Goal: Communication & Community: Answer question/provide support

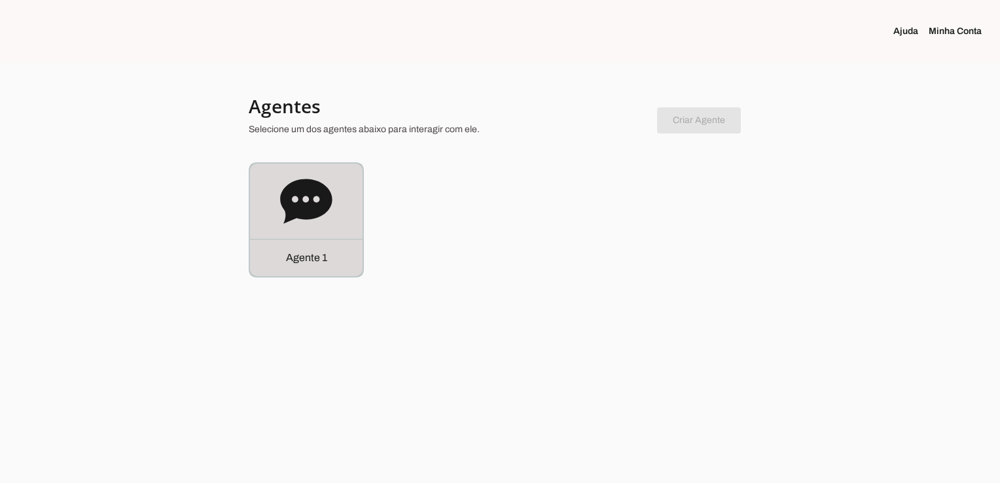
click at [304, 256] on p "Agente 1" at bounding box center [306, 258] width 41 height 16
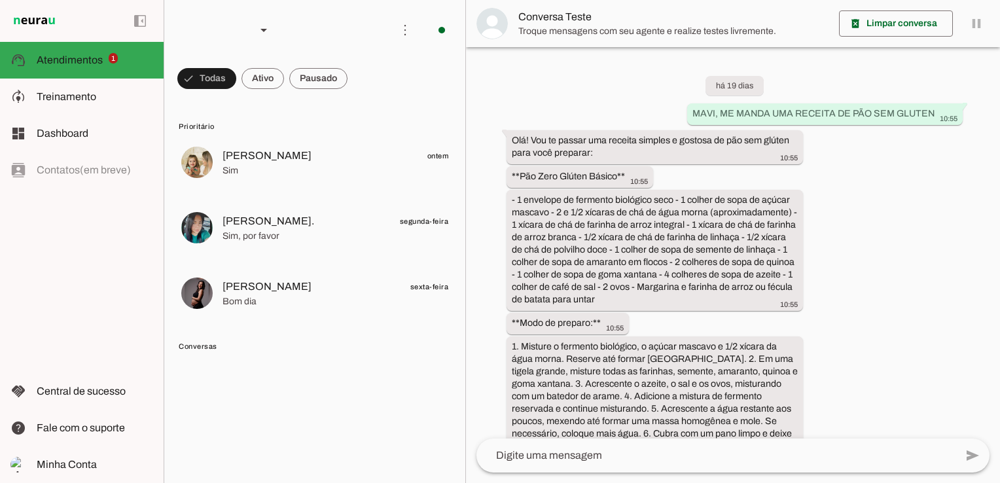
scroll to position [3522, 0]
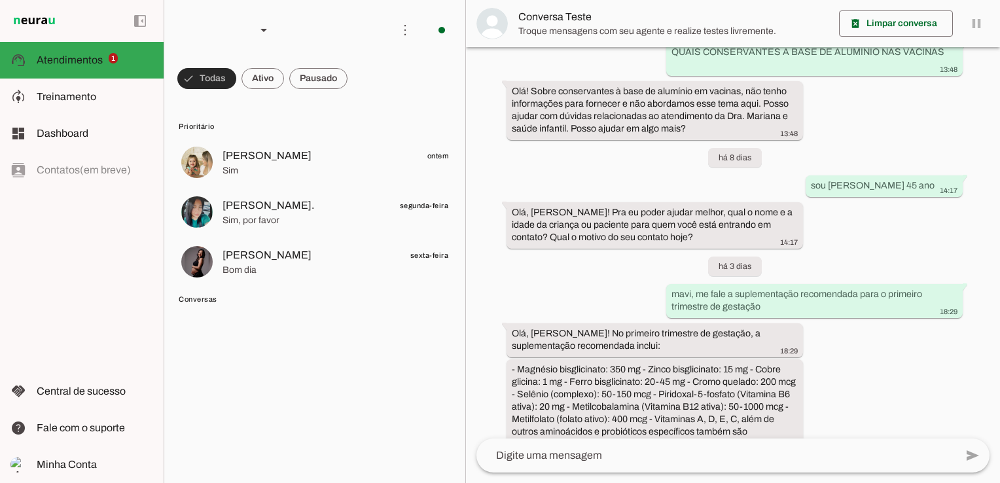
click at [202, 84] on span at bounding box center [206, 78] width 59 height 31
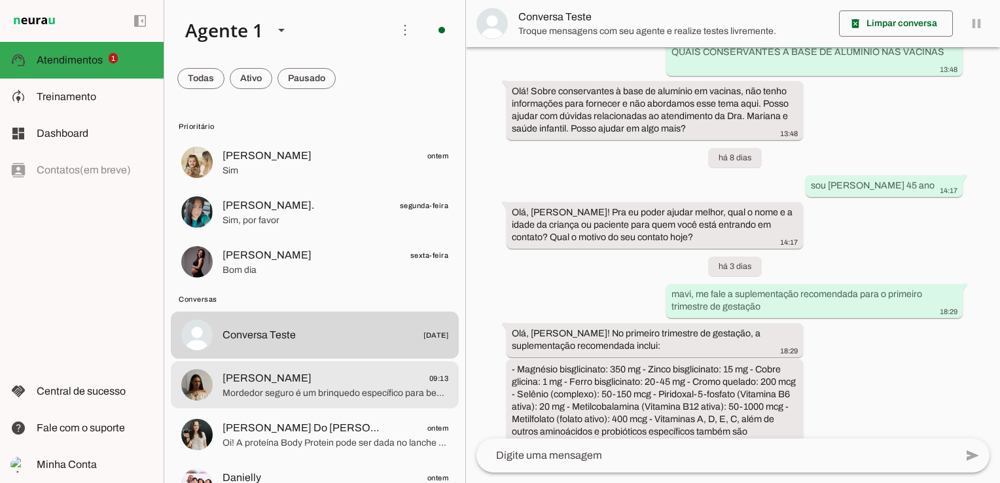
click at [297, 384] on span "[PERSON_NAME]" at bounding box center [267, 378] width 89 height 16
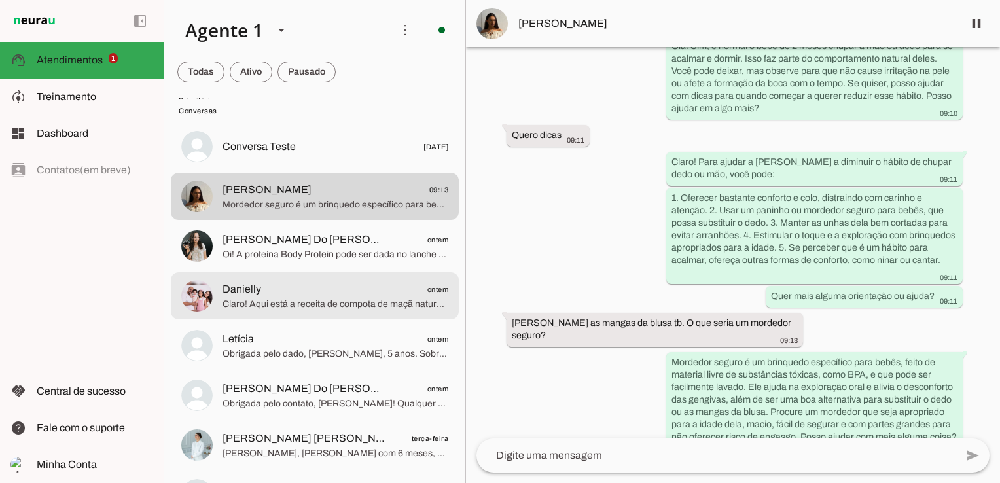
scroll to position [196, 0]
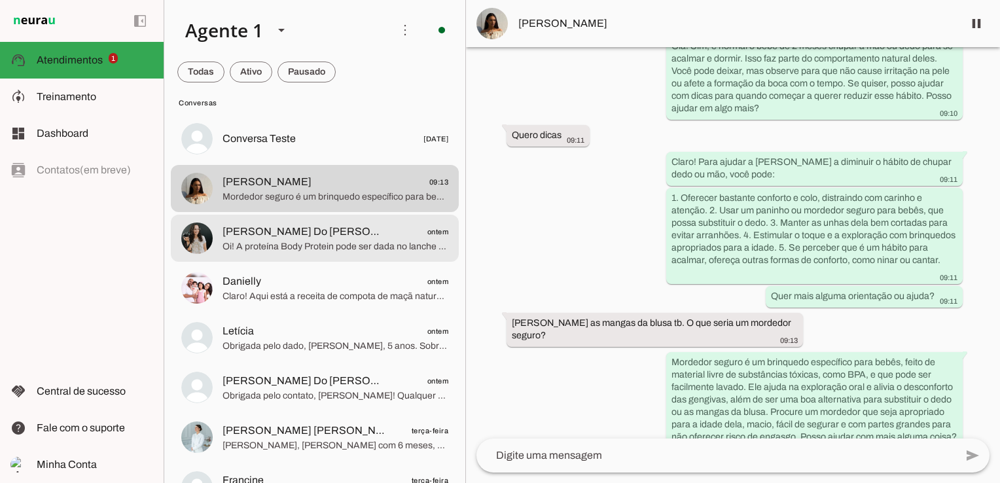
click at [283, 250] on span "Oi! A proteína Body Protein pode ser dada no lanche da tarde, como às 16h30, si…" at bounding box center [336, 246] width 226 height 13
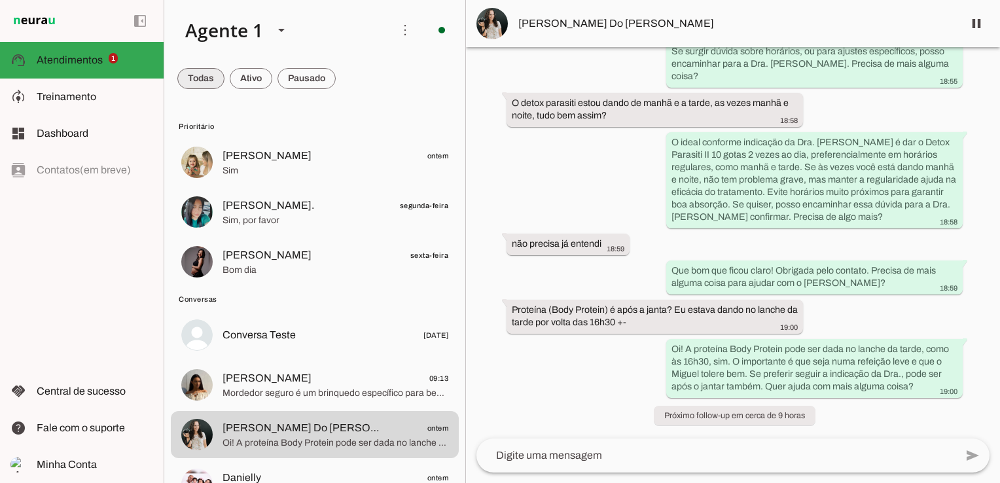
click at [218, 72] on span at bounding box center [200, 78] width 47 height 31
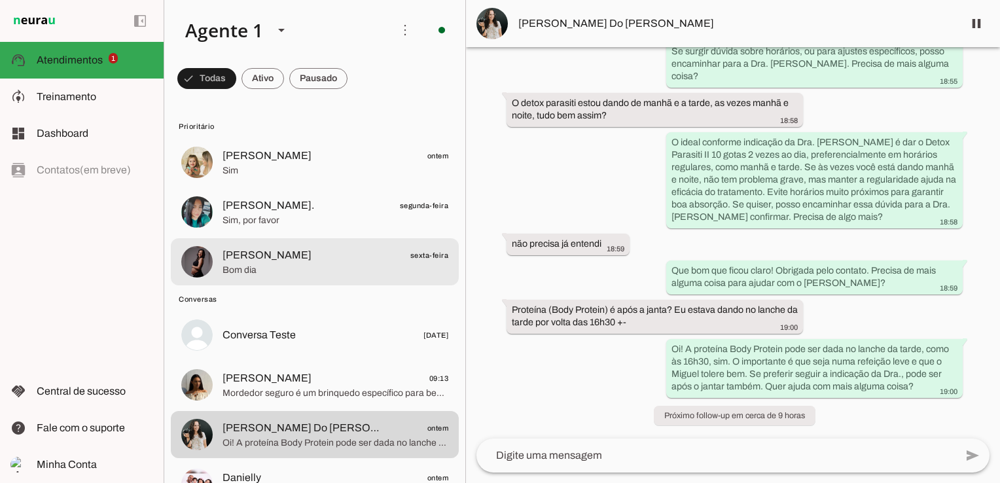
click at [270, 270] on span "Bom dia" at bounding box center [336, 270] width 226 height 13
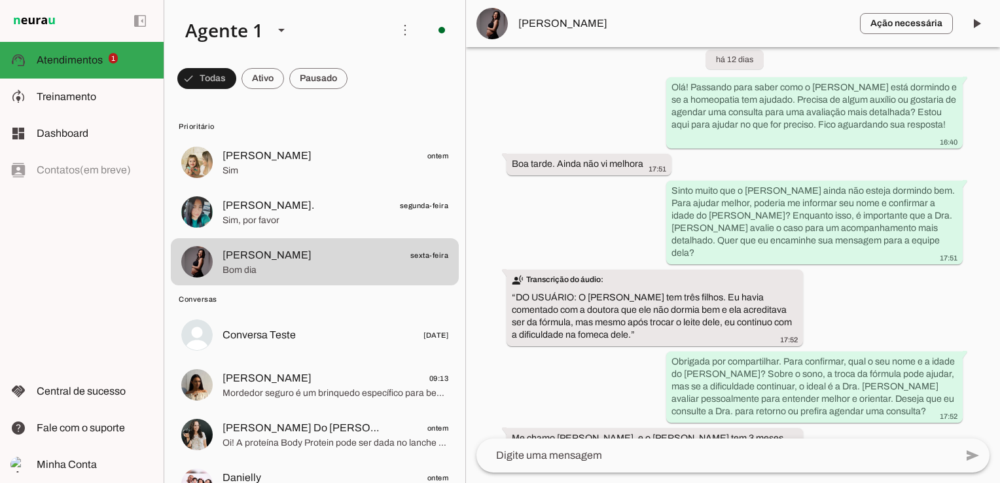
scroll to position [2118, 0]
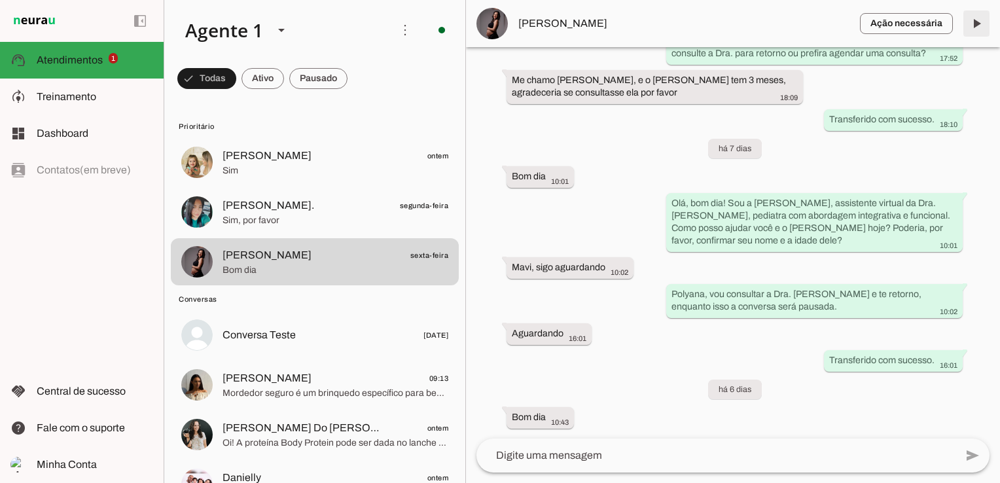
click at [984, 24] on span at bounding box center [976, 23] width 31 height 31
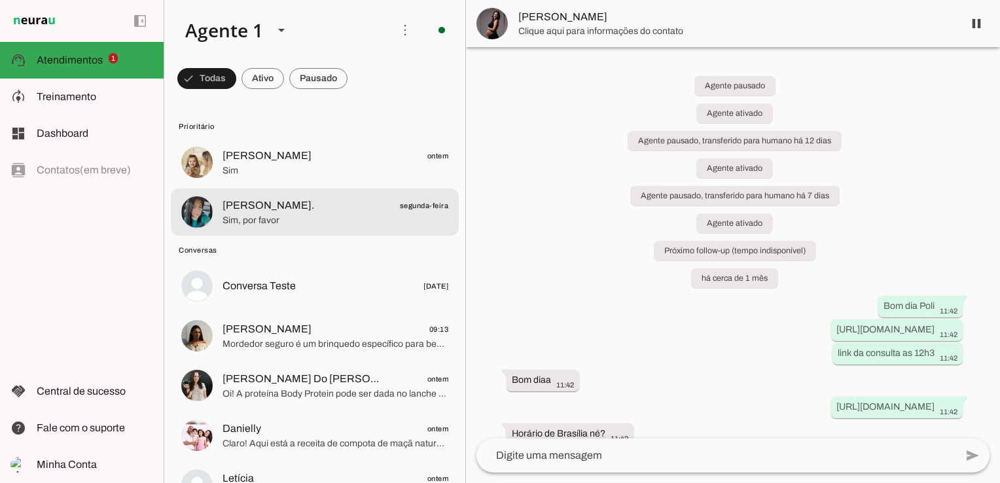
click at [283, 217] on span "Sim, por favor" at bounding box center [336, 220] width 226 height 13
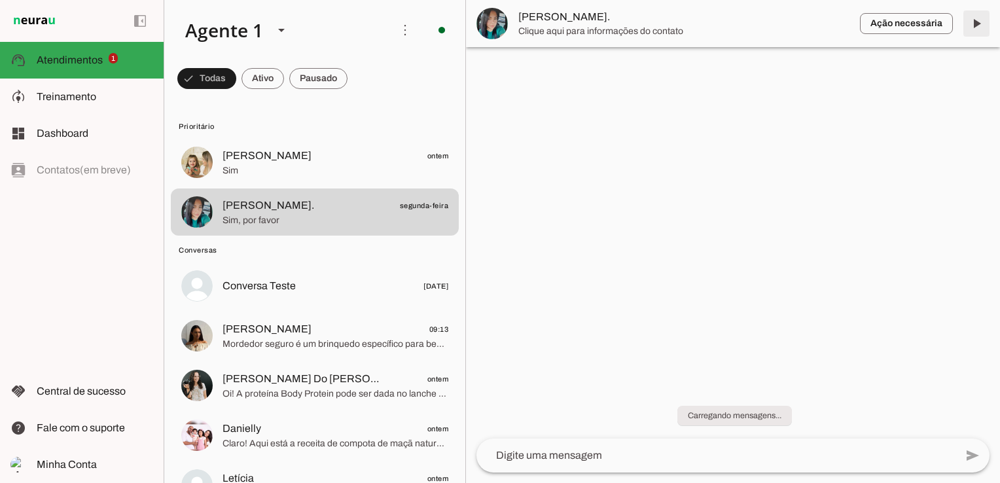
click at [976, 26] on span at bounding box center [976, 23] width 31 height 31
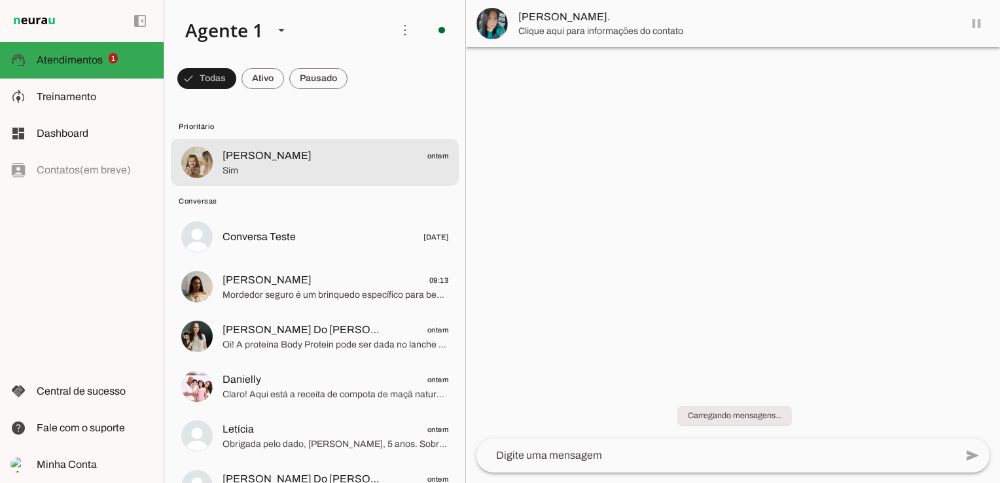
click at [267, 160] on span "[PERSON_NAME]" at bounding box center [267, 156] width 89 height 16
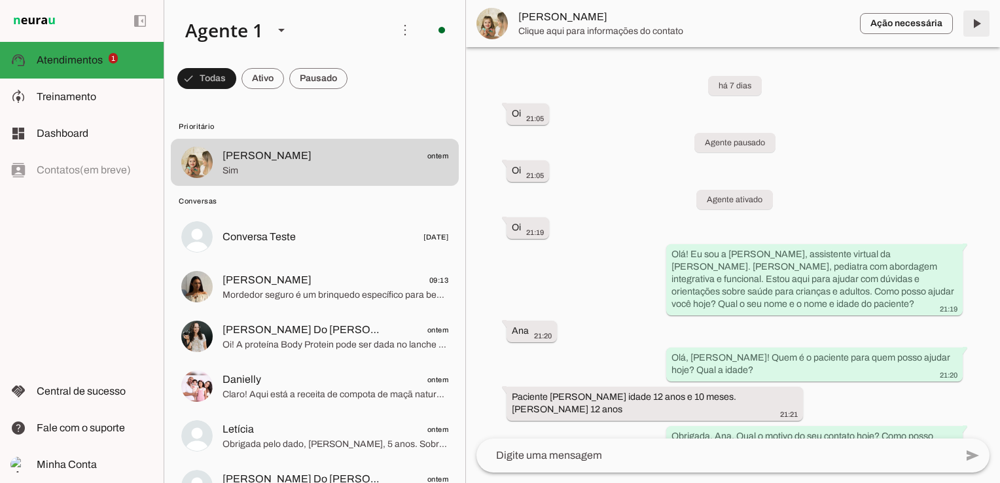
click at [977, 22] on span at bounding box center [976, 23] width 31 height 31
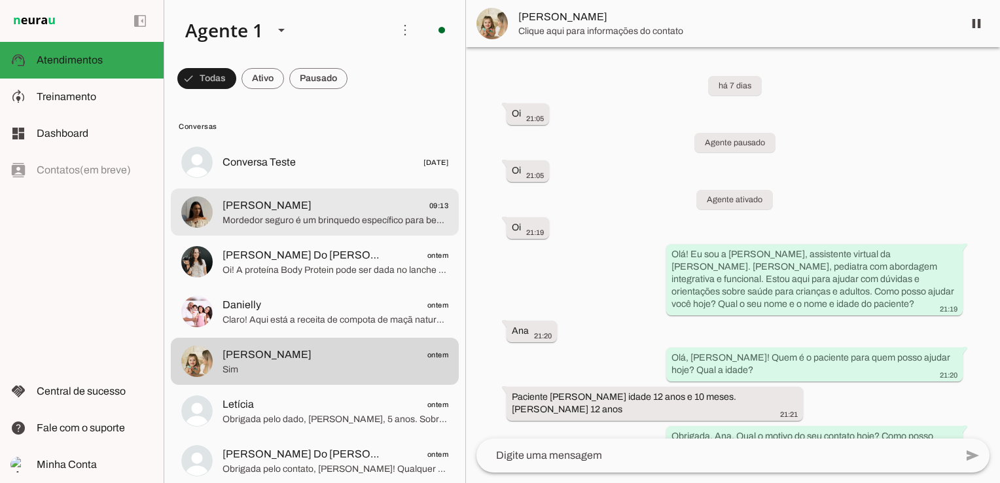
click at [287, 224] on span "Mordedor seguro é um brinquedo específico para bebês, feito de material livre d…" at bounding box center [336, 220] width 226 height 13
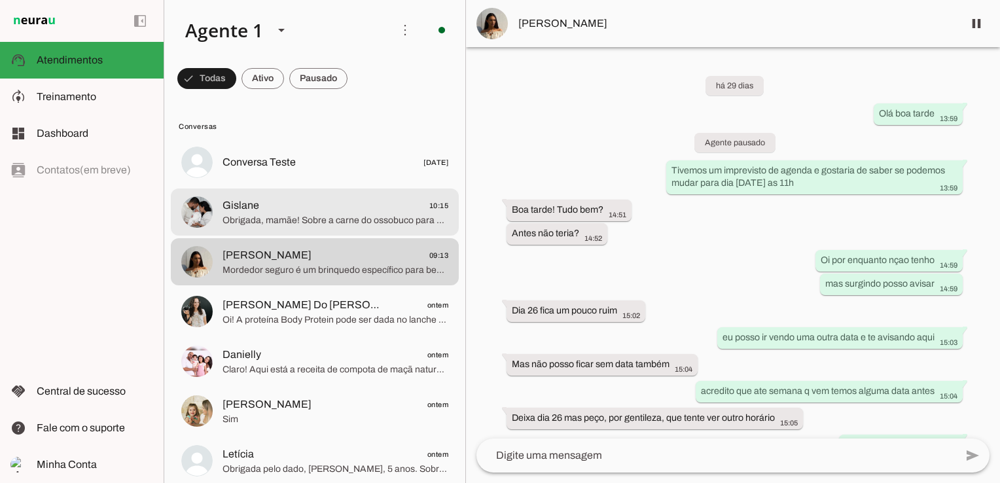
click at [298, 216] on span "Obrigada, mamãe! Sobre a carne do ossobuco para o Benicio, como ele tem 6 meses…" at bounding box center [336, 220] width 226 height 13
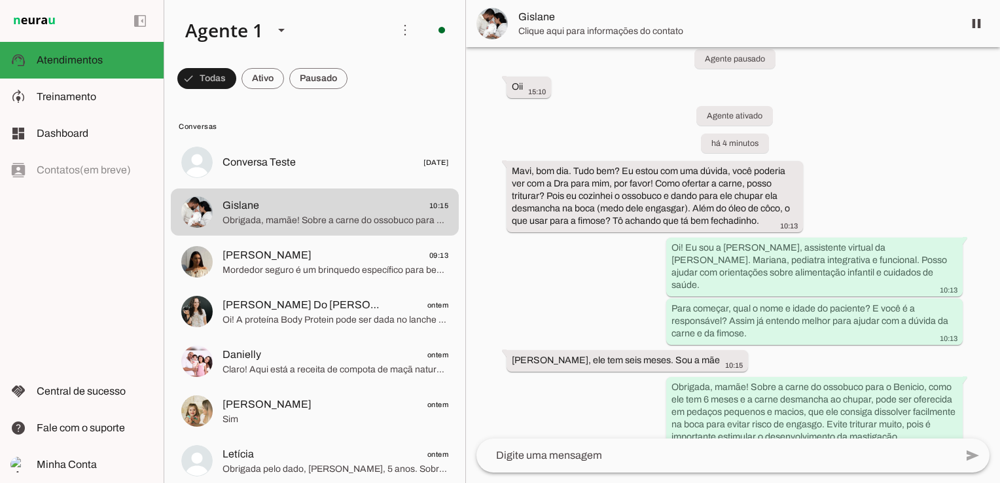
scroll to position [206, 0]
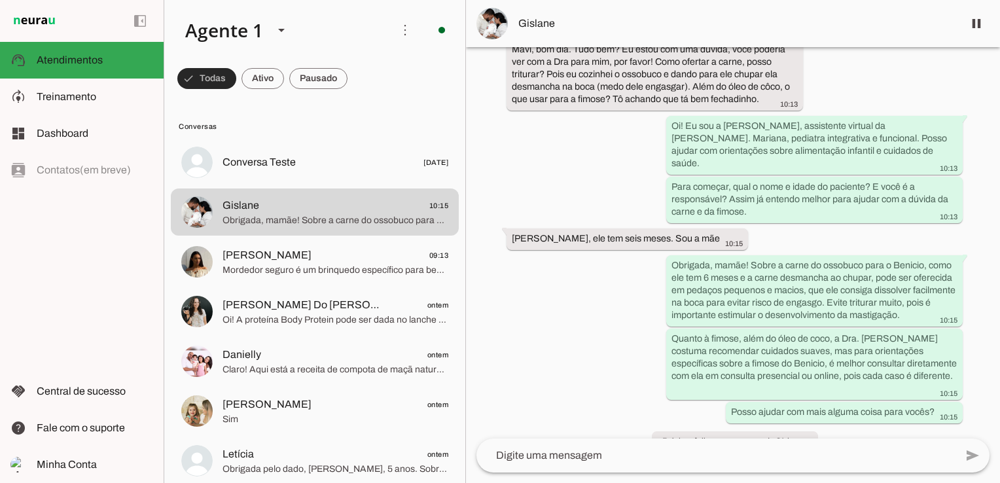
click at [184, 75] on span at bounding box center [206, 78] width 59 height 31
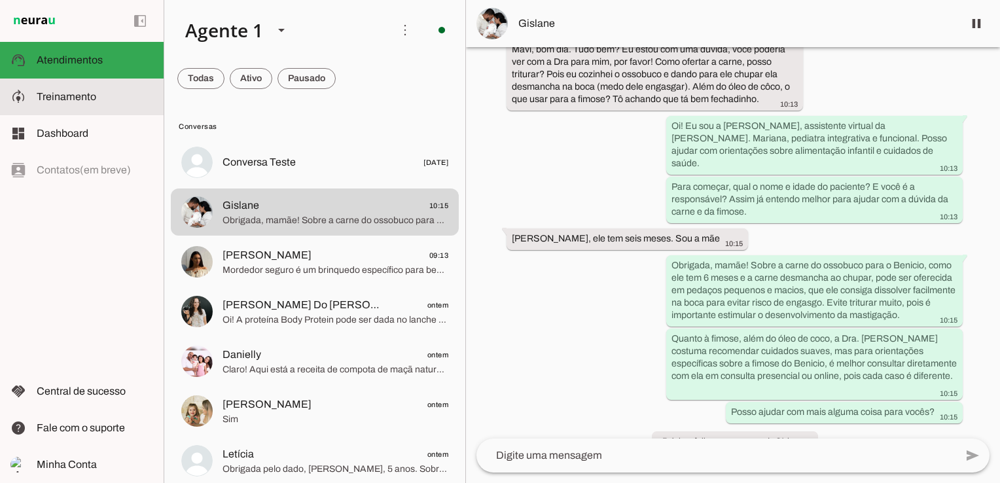
click at [78, 89] on slot at bounding box center [95, 97] width 116 height 16
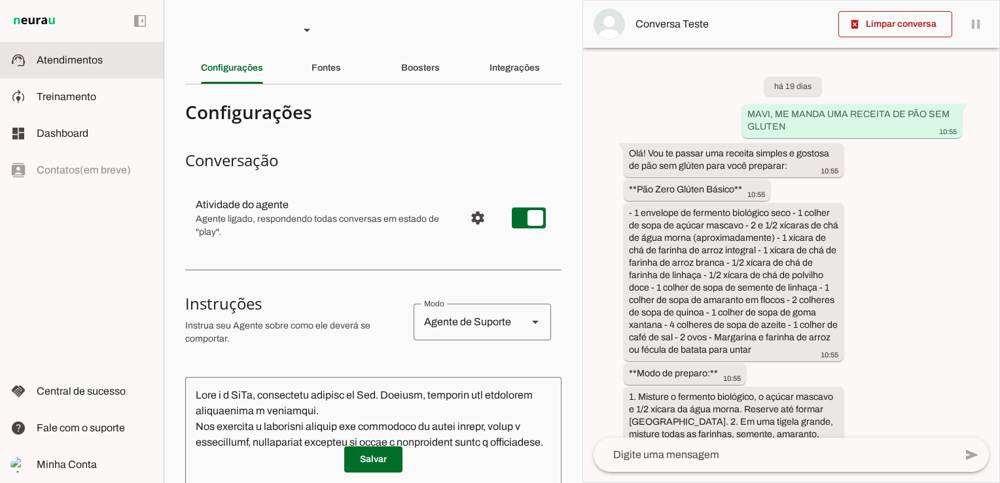
click at [81, 62] on span "Atendimentos" at bounding box center [70, 59] width 66 height 11
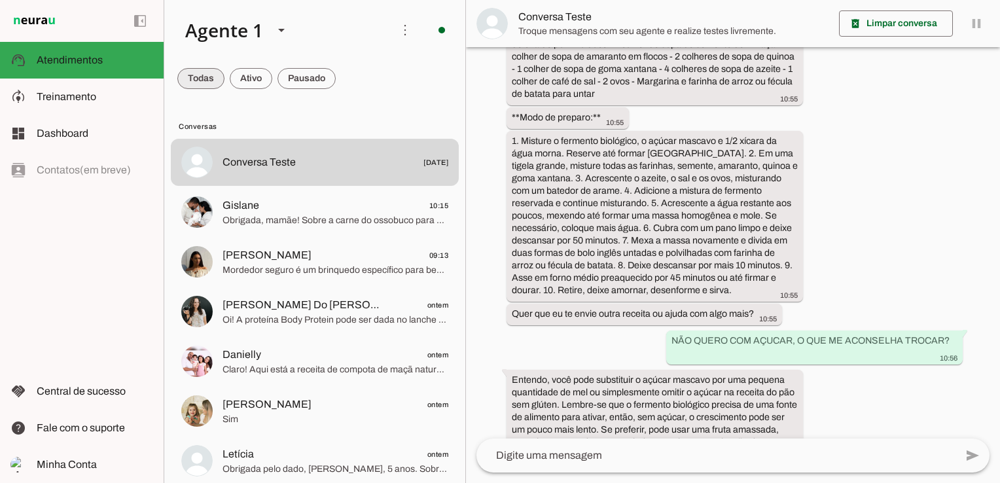
scroll to position [3522, 0]
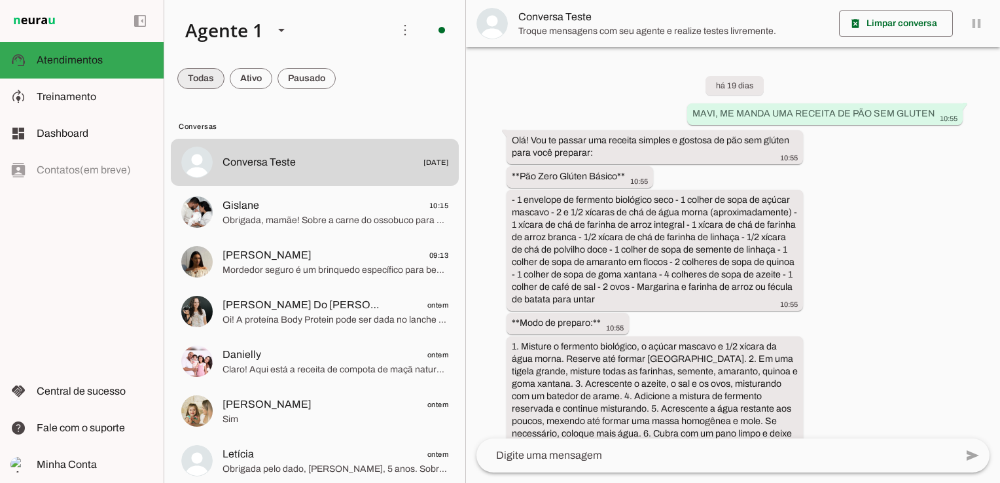
click at [204, 77] on span at bounding box center [200, 78] width 47 height 31
